Goal: Transaction & Acquisition: Purchase product/service

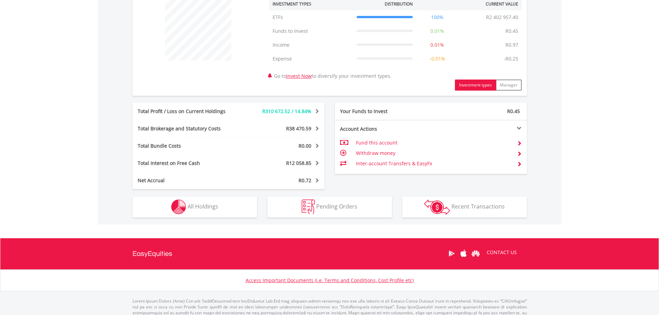
scroll to position [277, 0]
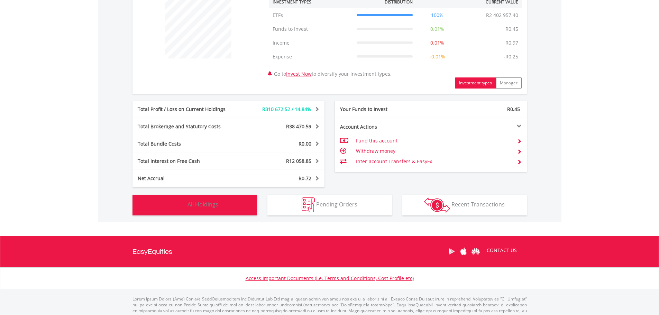
click at [211, 205] on span "All Holdings" at bounding box center [202, 205] width 31 height 8
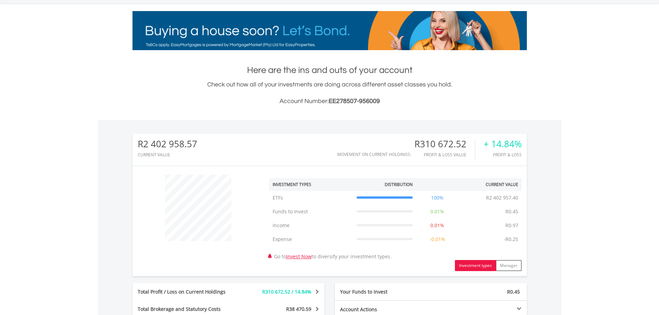
scroll to position [0, 0]
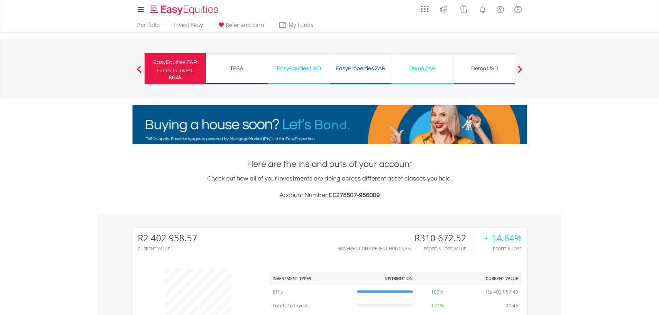
click at [301, 70] on div "EasyEquities USD" at bounding box center [298, 69] width 53 height 10
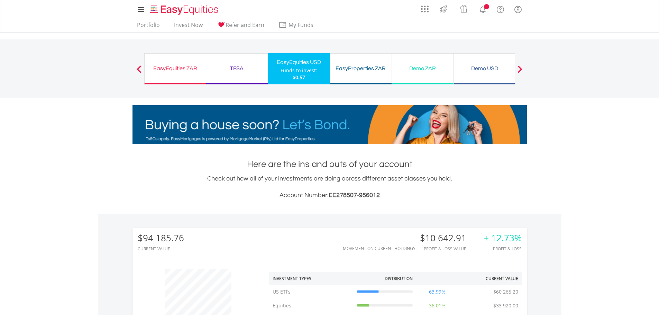
scroll to position [66, 131]
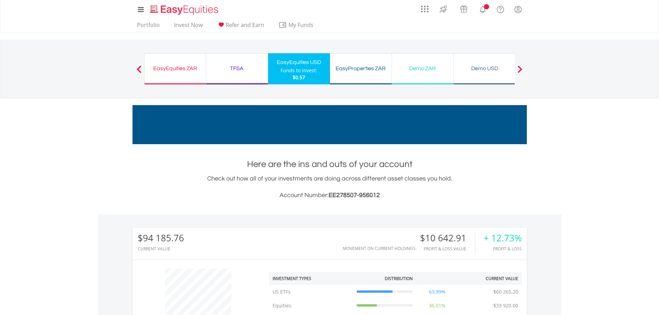
click at [237, 68] on div "TFSA" at bounding box center [236, 69] width 53 height 10
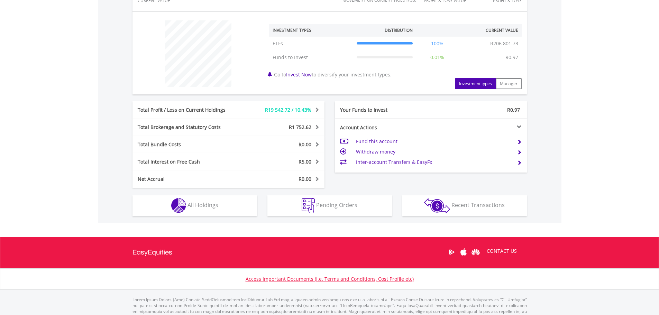
scroll to position [270, 0]
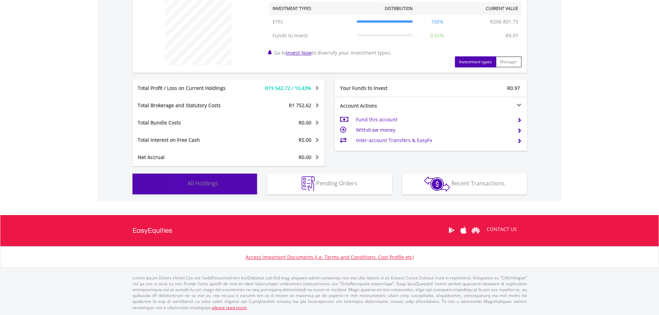
click at [201, 183] on span "All Holdings" at bounding box center [202, 183] width 31 height 8
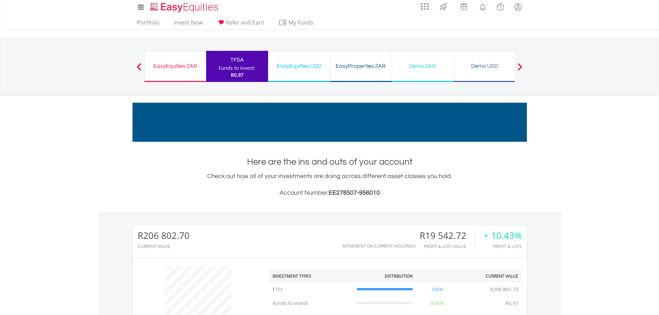
scroll to position [0, 0]
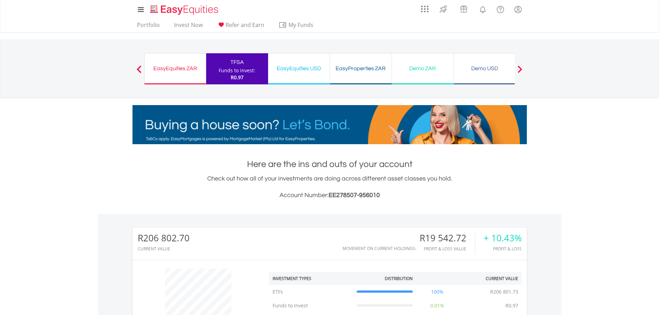
click at [298, 68] on div "EasyEquities USD" at bounding box center [298, 69] width 53 height 10
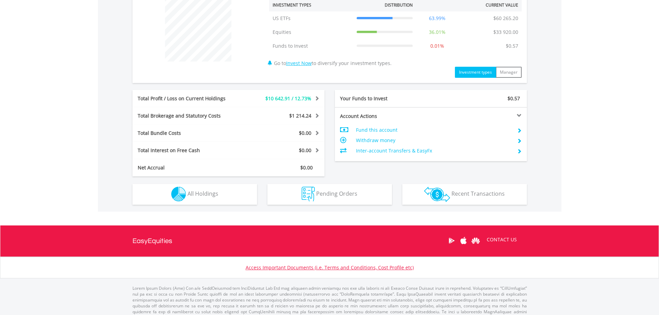
scroll to position [277, 0]
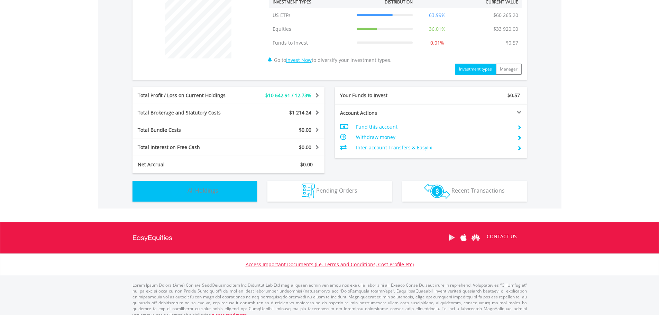
click at [206, 189] on span "All Holdings" at bounding box center [202, 191] width 31 height 8
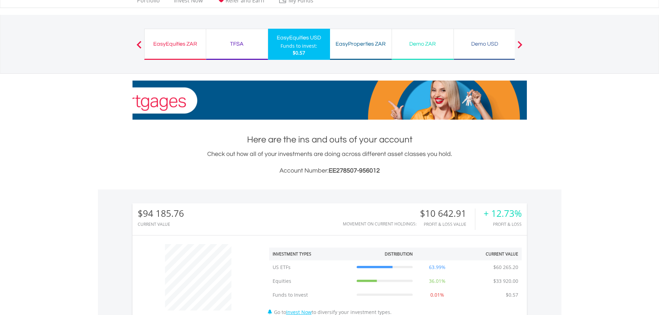
scroll to position [0, 0]
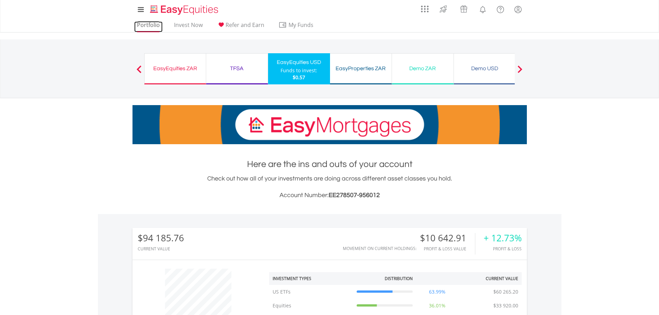
click at [148, 26] on link "Portfolio" at bounding box center [148, 26] width 28 height 11
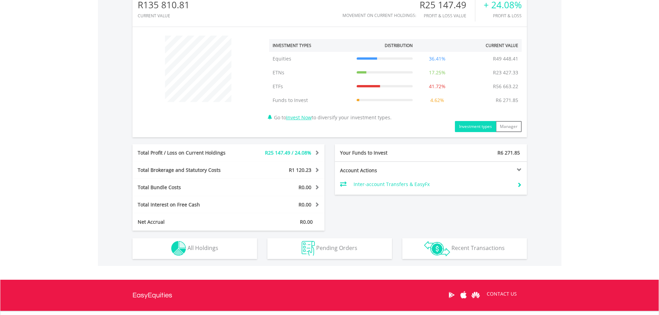
scroll to position [277, 0]
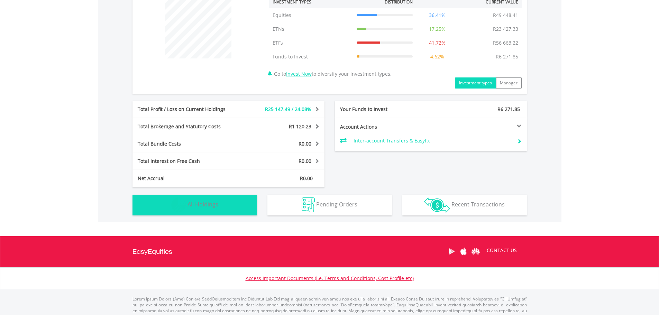
drag, startPoint x: 203, startPoint y: 209, endPoint x: 197, endPoint y: 215, distance: 8.8
click at [203, 209] on button "Holdings All Holdings" at bounding box center [194, 205] width 124 height 21
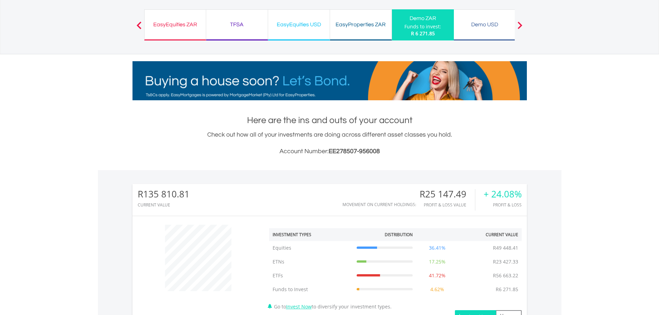
scroll to position [0, 0]
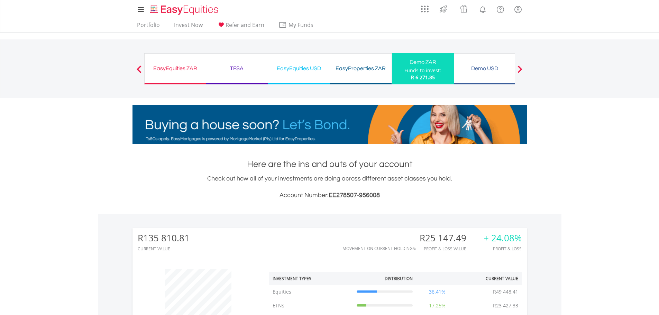
click at [484, 68] on div "Demo USD" at bounding box center [484, 69] width 53 height 10
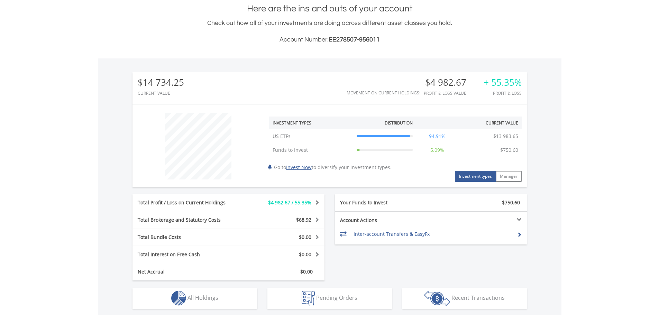
scroll to position [242, 0]
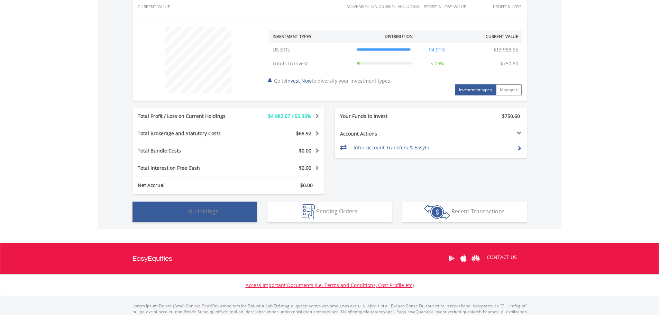
click at [211, 214] on span "All Holdings" at bounding box center [202, 211] width 31 height 8
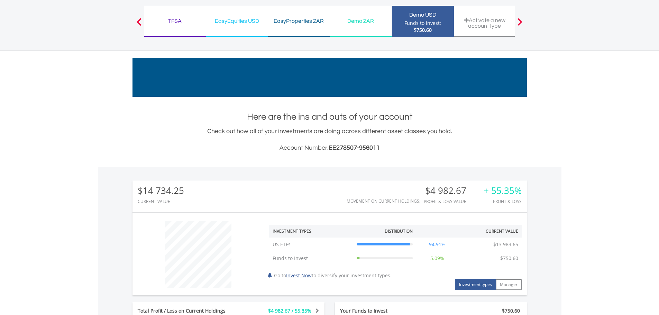
scroll to position [0, 0]
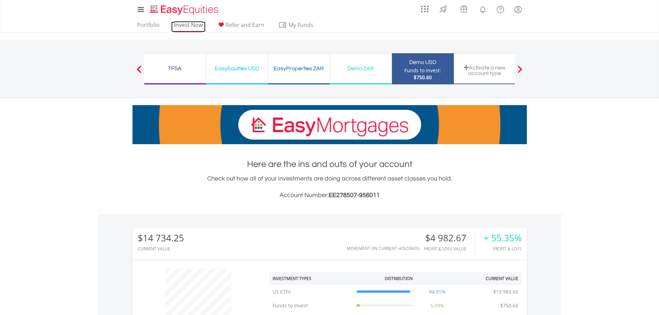
click at [191, 24] on link "Invest Now" at bounding box center [188, 26] width 34 height 11
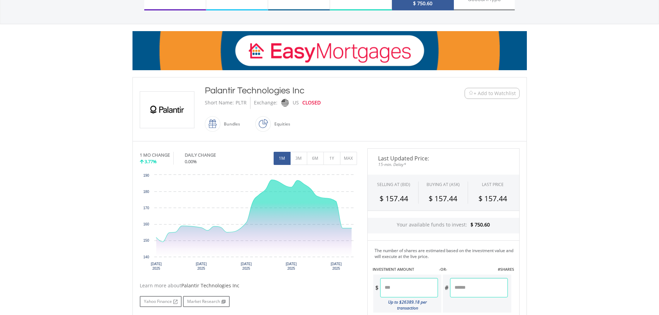
scroll to position [207, 0]
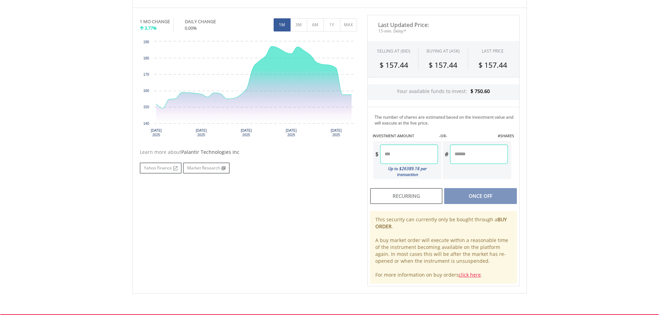
click at [476, 155] on input "number" at bounding box center [478, 154] width 57 height 19
type input "***"
click at [344, 244] on div "No chart available. 1 MO CHANGE 3.77% DAILY CHANGE 0.00% 1M 3M 6M 1Y MAX Chart …" at bounding box center [330, 150] width 390 height 271
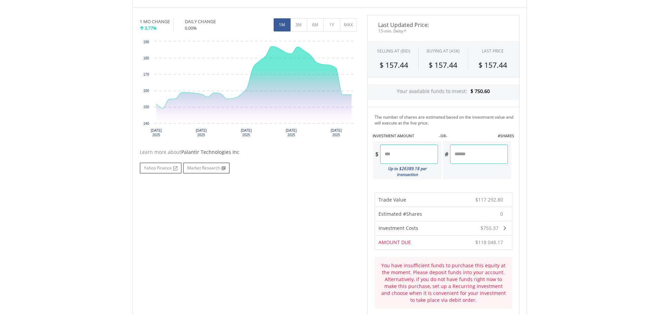
drag, startPoint x: 410, startPoint y: 154, endPoint x: 377, endPoint y: 150, distance: 32.7
click at [377, 150] on div "$ *********" at bounding box center [405, 154] width 65 height 19
type input "******"
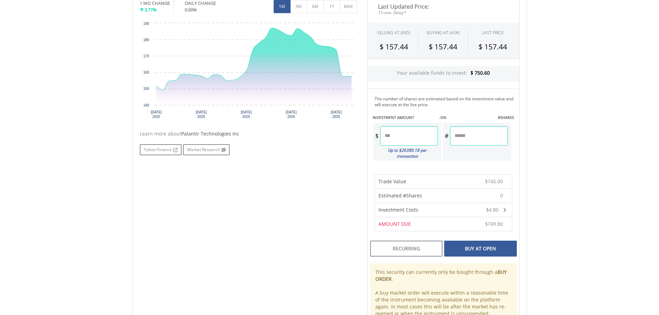
scroll to position [242, 0]
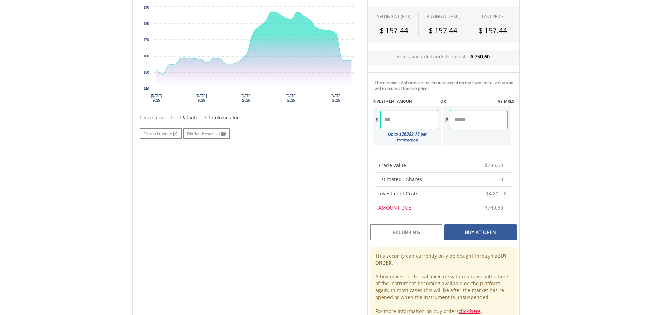
click at [485, 226] on div "Buy At Open" at bounding box center [480, 232] width 72 height 16
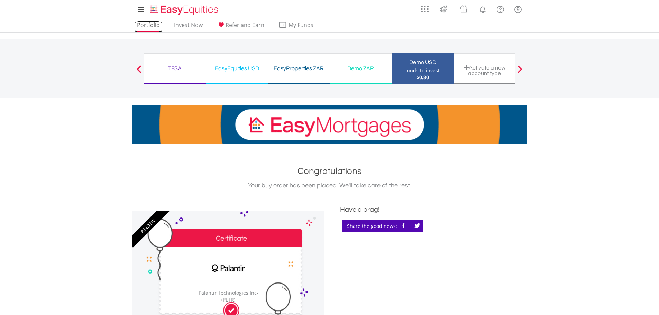
click at [146, 24] on link "Portfolio" at bounding box center [148, 26] width 28 height 11
